Goal: Contribute content: Contribute content

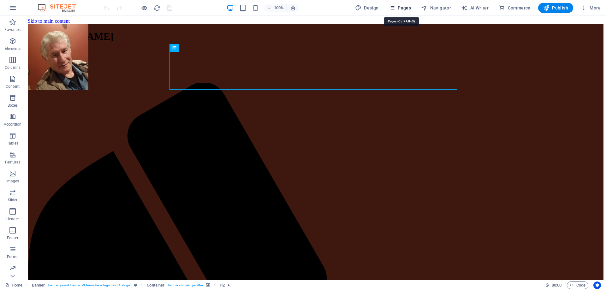
click at [403, 6] on span "Pages" at bounding box center [400, 8] width 22 height 6
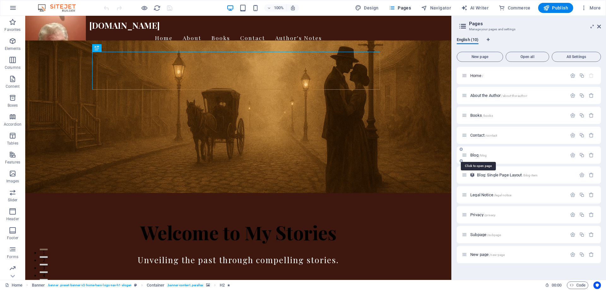
click at [479, 154] on span "/blog" at bounding box center [483, 155] width 8 height 3
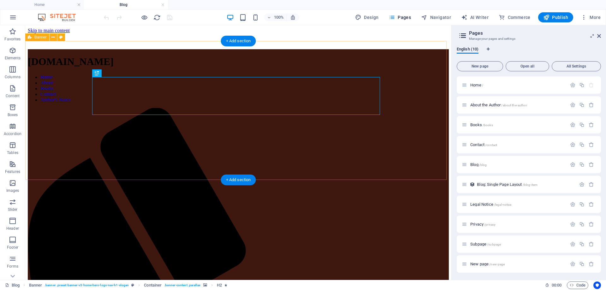
scroll to position [95, 0]
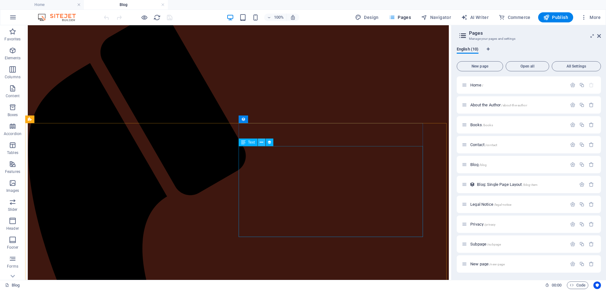
click at [262, 143] on icon at bounding box center [261, 142] width 3 height 7
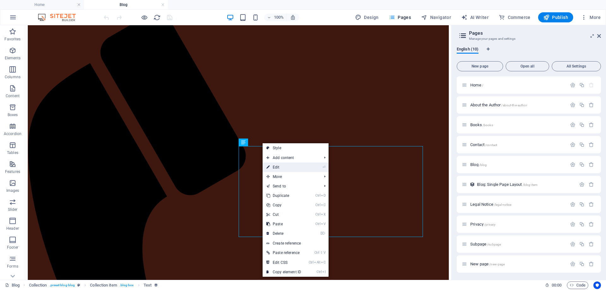
click at [271, 165] on link "⏎ Edit" at bounding box center [283, 166] width 42 height 9
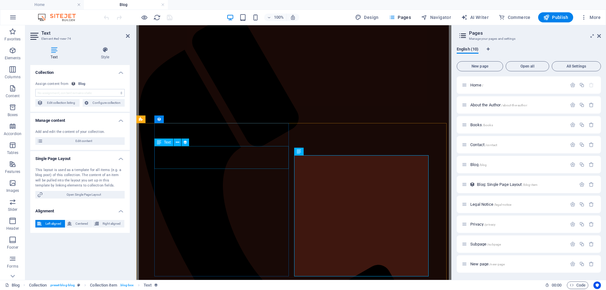
select select "description"
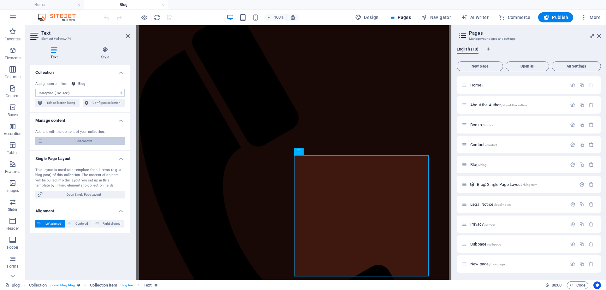
click at [80, 140] on span "Edit content" at bounding box center [84, 141] width 78 height 8
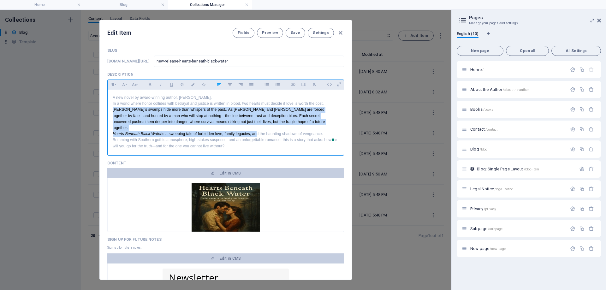
drag, startPoint x: 113, startPoint y: 110, endPoint x: 261, endPoint y: 154, distance: 154.4
click at [261, 154] on div "A new novel by award-winning author, [PERSON_NAME]. In a world where honor coll…" at bounding box center [226, 122] width 236 height 65
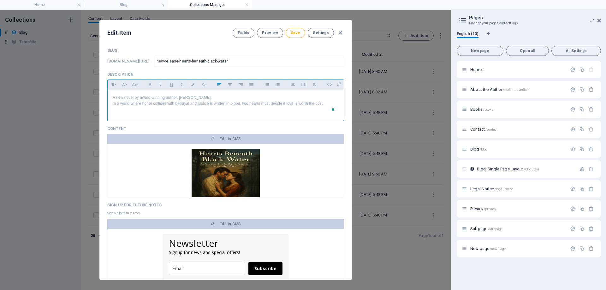
scroll to position [0, 0]
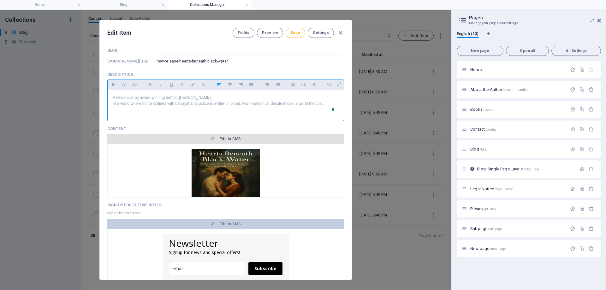
click at [227, 141] on span "Edit in CMS" at bounding box center [229, 138] width 21 height 5
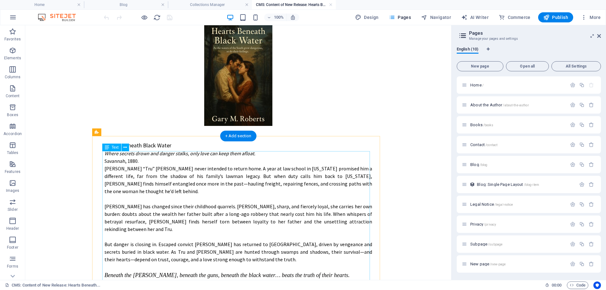
scroll to position [24, 0]
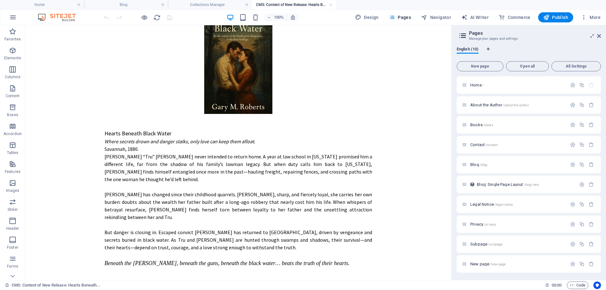
click at [386, 103] on div "Hearts Beneath Black Water Where secrets drown and danger stalks, only love can…" at bounding box center [238, 149] width 308 height 294
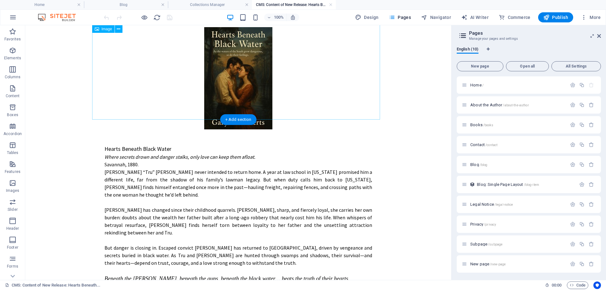
scroll to position [0, 0]
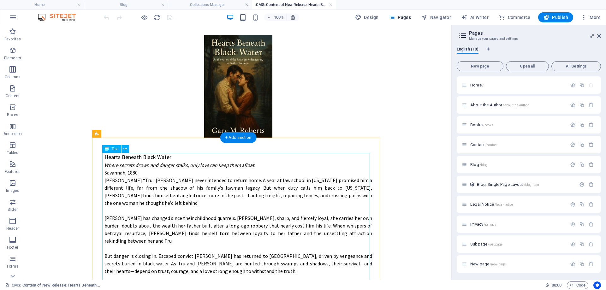
click at [255, 167] on div "Hearts Beneath Black Water Where secrets drown and danger stalks, only love can…" at bounding box center [237, 226] width 267 height 146
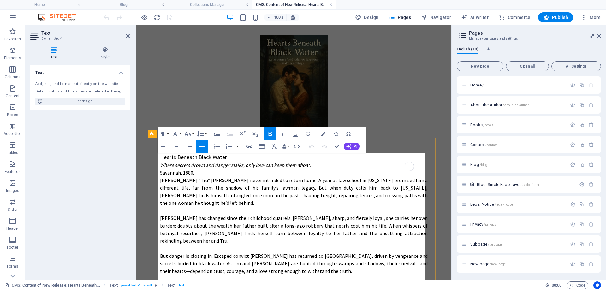
click at [307, 165] on p "Where secrets drown and danger stalks, only love can keep them afloat." at bounding box center [293, 165] width 267 height 8
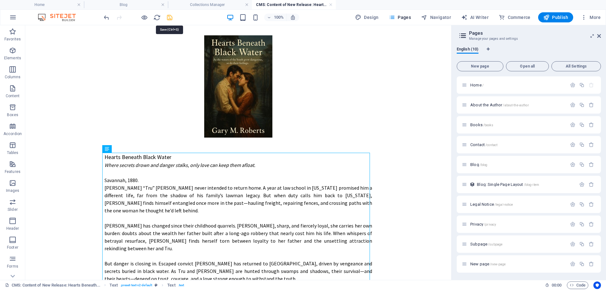
click at [169, 16] on icon "save" at bounding box center [169, 17] width 7 height 7
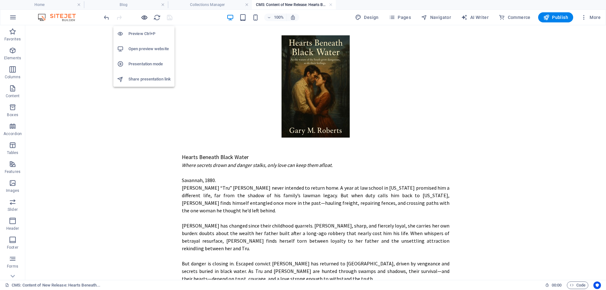
click at [144, 17] on icon "button" at bounding box center [144, 17] width 7 height 7
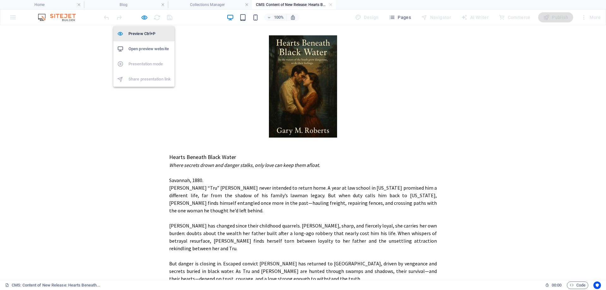
click at [140, 31] on h6 "Preview Ctrl+P" at bounding box center [149, 34] width 42 height 8
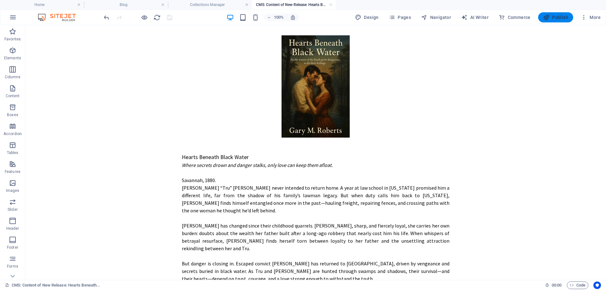
click at [556, 17] on span "Publish" at bounding box center [555, 17] width 25 height 6
